Goal: Information Seeking & Learning: Learn about a topic

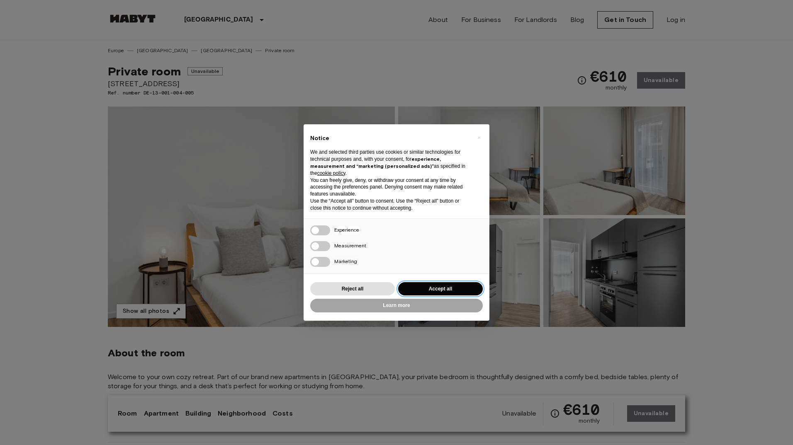
click at [422, 288] on button "Accept all" at bounding box center [440, 289] width 85 height 14
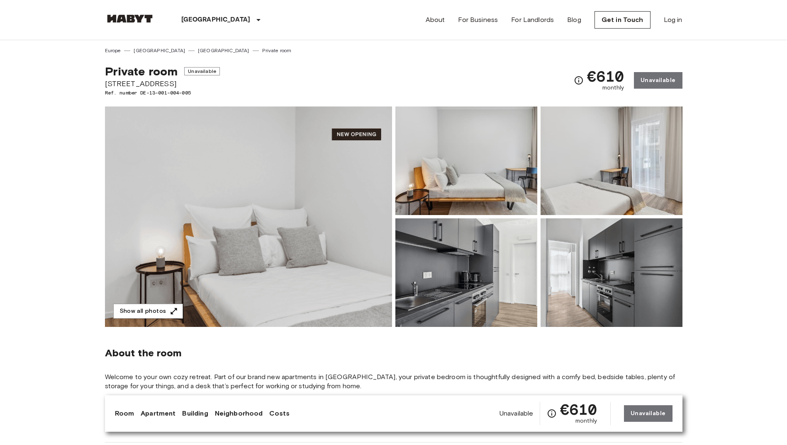
click at [323, 209] on img at bounding box center [248, 217] width 287 height 221
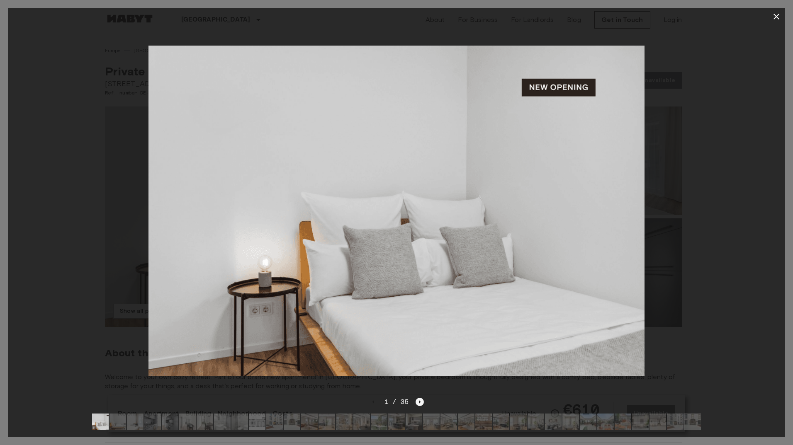
click at [420, 398] on icon "Next image" at bounding box center [420, 402] width 8 height 8
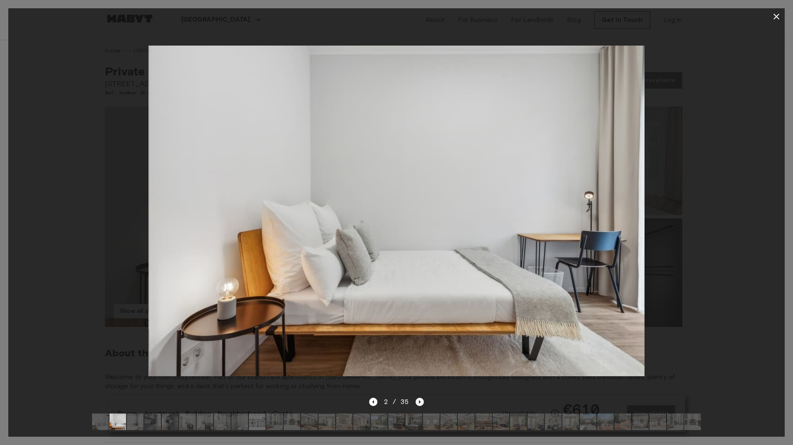
click at [420, 398] on icon "Next image" at bounding box center [420, 402] width 8 height 8
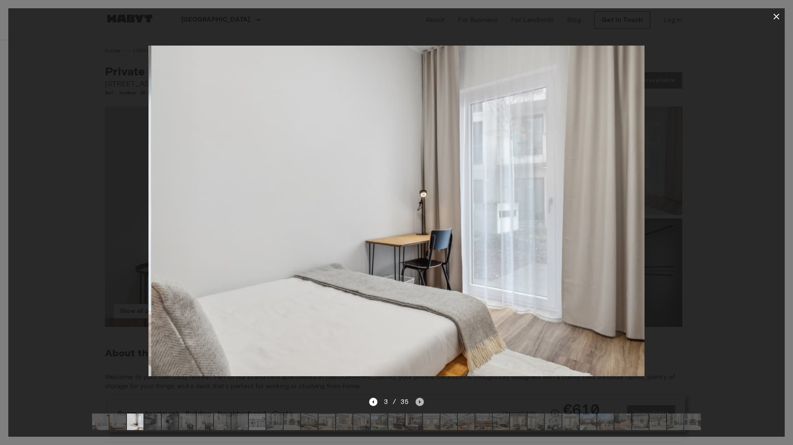
click at [420, 398] on icon "Next image" at bounding box center [420, 402] width 8 height 8
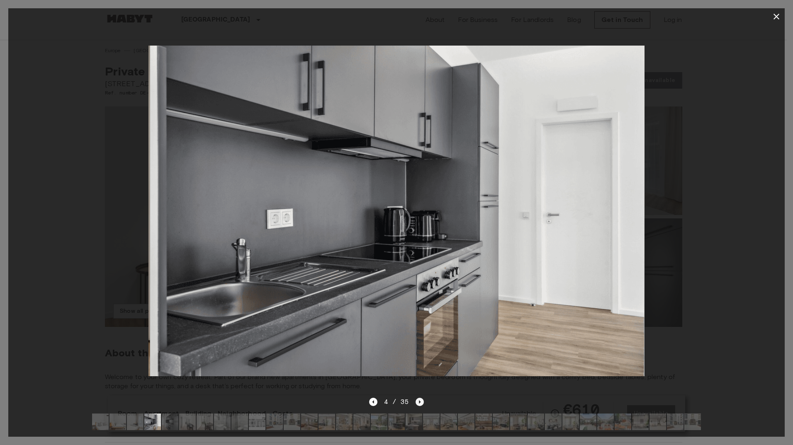
click at [420, 398] on icon "Next image" at bounding box center [420, 402] width 8 height 8
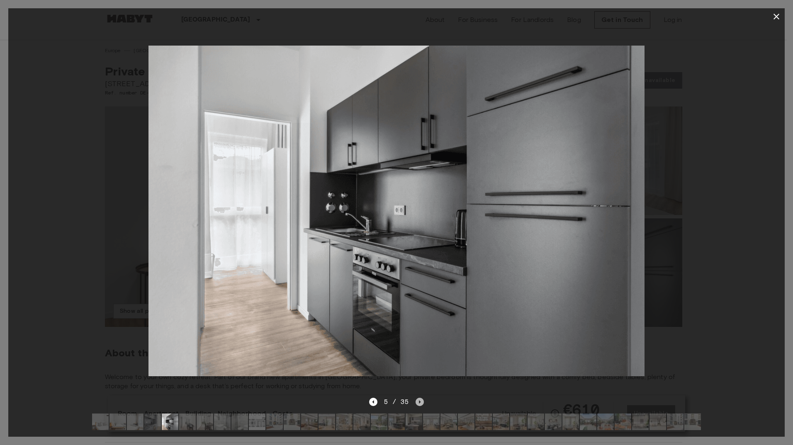
click at [421, 398] on icon "Next image" at bounding box center [420, 402] width 8 height 8
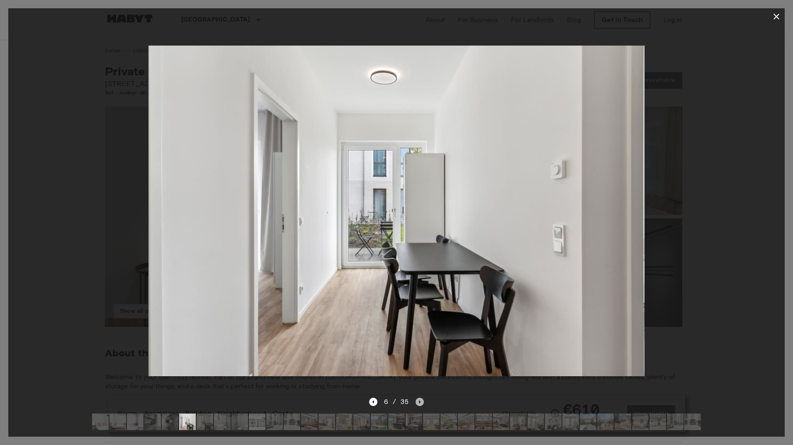
click at [421, 398] on icon "Next image" at bounding box center [420, 402] width 8 height 8
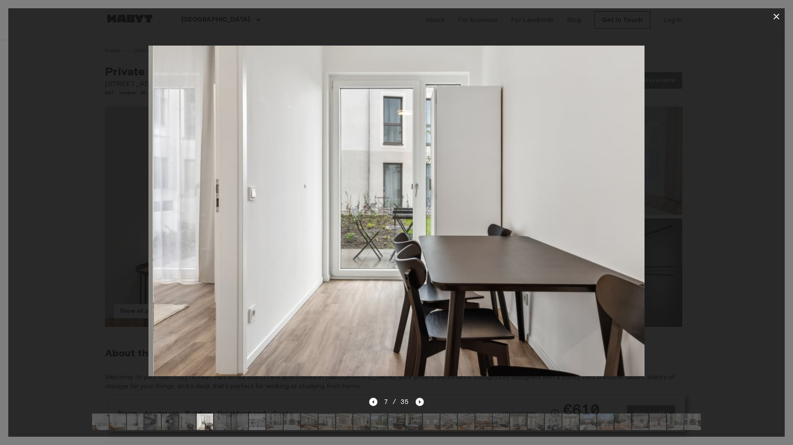
click at [422, 398] on icon "Next image" at bounding box center [420, 402] width 8 height 8
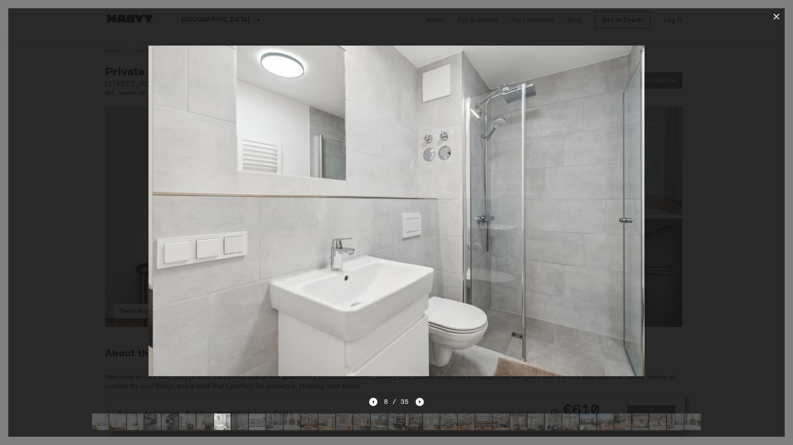
click at [422, 398] on icon "Next image" at bounding box center [420, 402] width 8 height 8
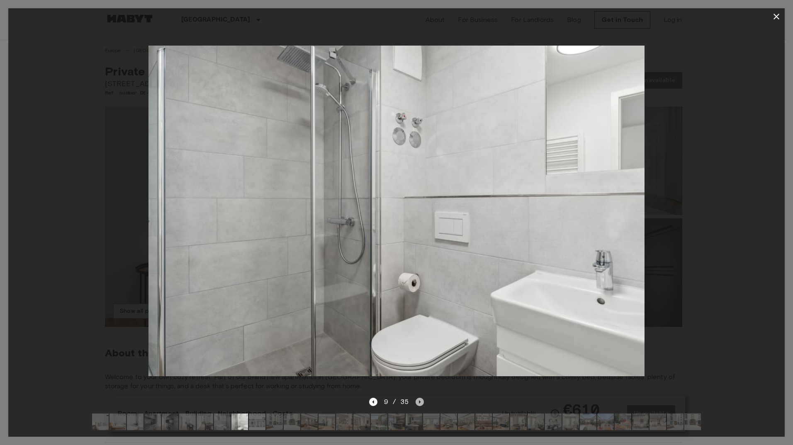
click at [422, 398] on icon "Next image" at bounding box center [420, 402] width 8 height 8
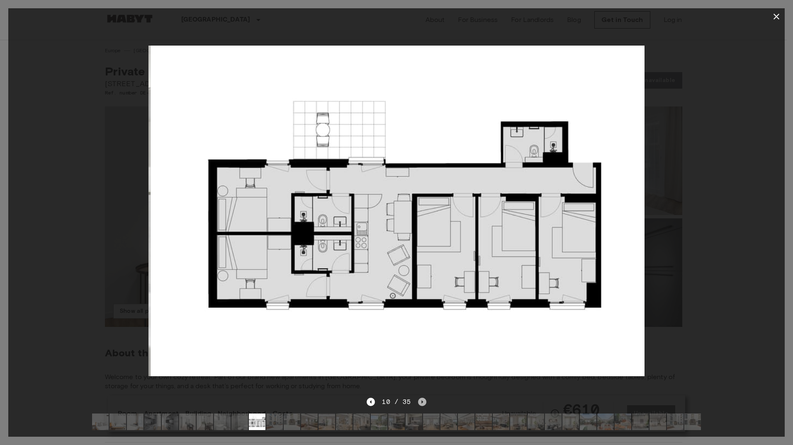
click at [422, 398] on icon "Next image" at bounding box center [422, 402] width 8 height 8
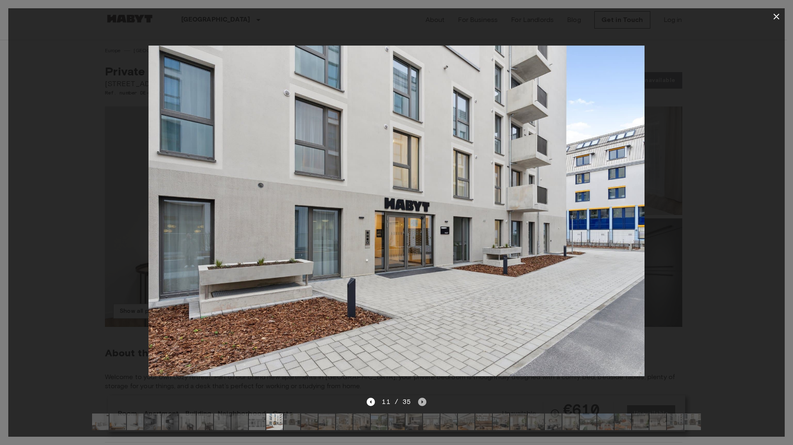
click at [422, 398] on icon "Next image" at bounding box center [422, 402] width 8 height 8
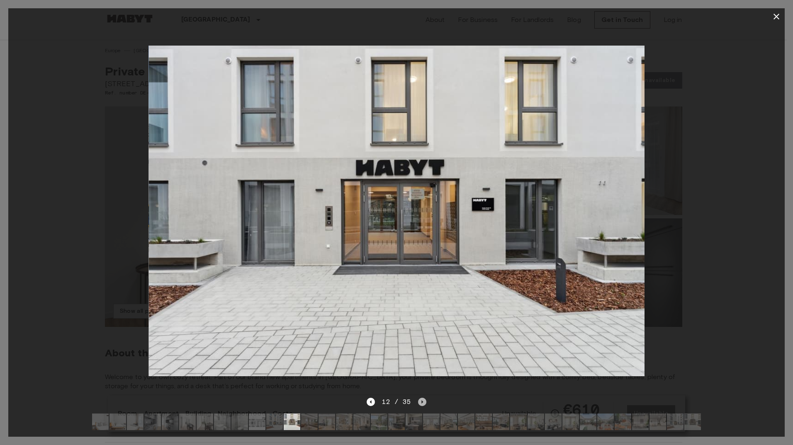
click at [422, 398] on icon "Next image" at bounding box center [422, 402] width 8 height 8
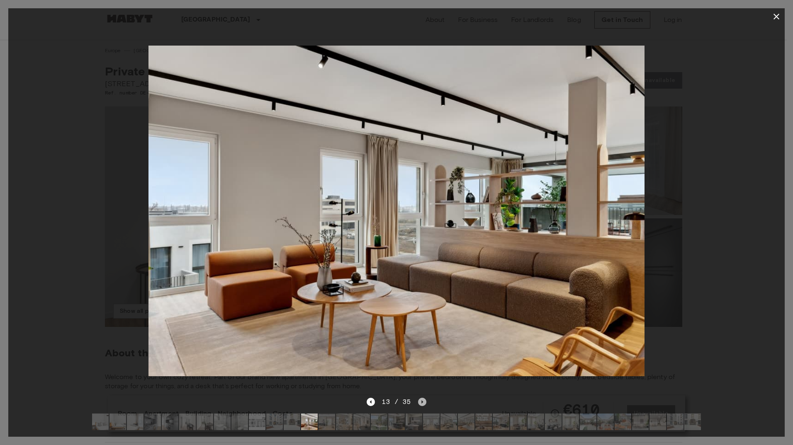
click at [422, 398] on icon "Next image" at bounding box center [422, 402] width 8 height 8
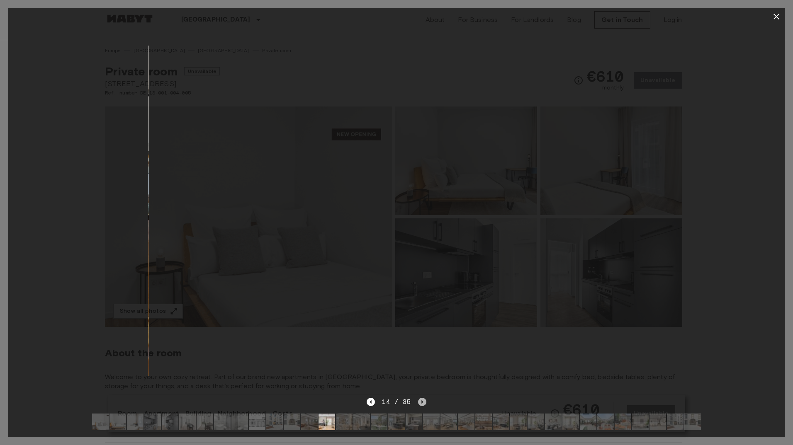
click at [422, 398] on icon "Next image" at bounding box center [422, 402] width 8 height 8
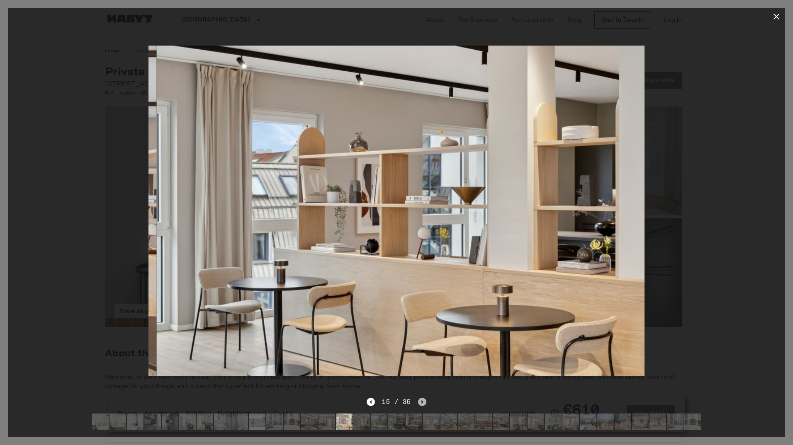
click at [422, 398] on icon "Next image" at bounding box center [422, 402] width 8 height 8
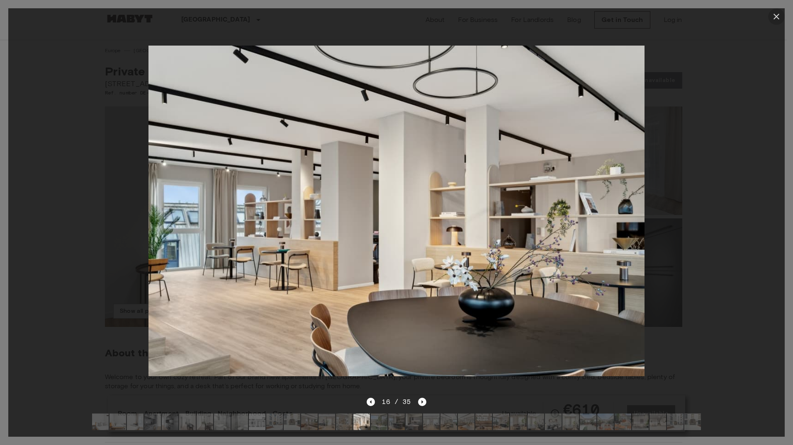
click at [776, 14] on icon "button" at bounding box center [776, 17] width 10 height 10
